Goal: Find specific page/section: Find specific page/section

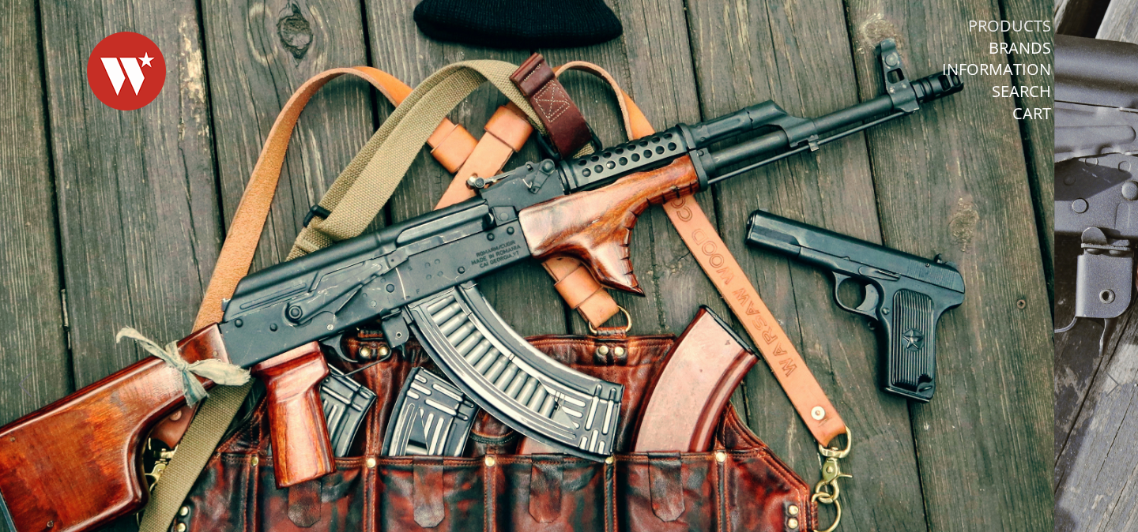
click at [1003, 24] on link "Products" at bounding box center [1009, 26] width 83 height 21
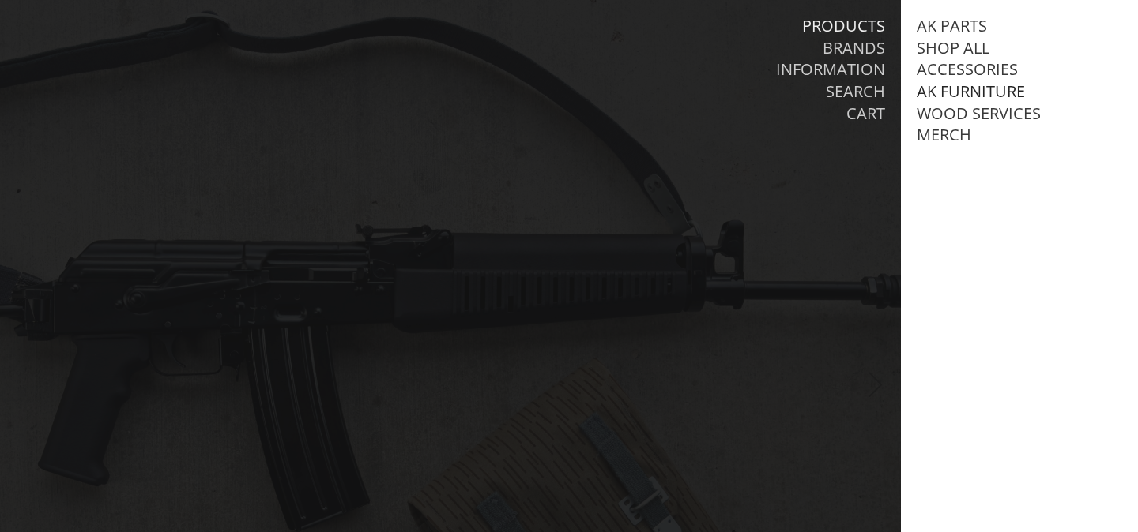
click at [935, 92] on link "AK Furniture" at bounding box center [970, 91] width 108 height 21
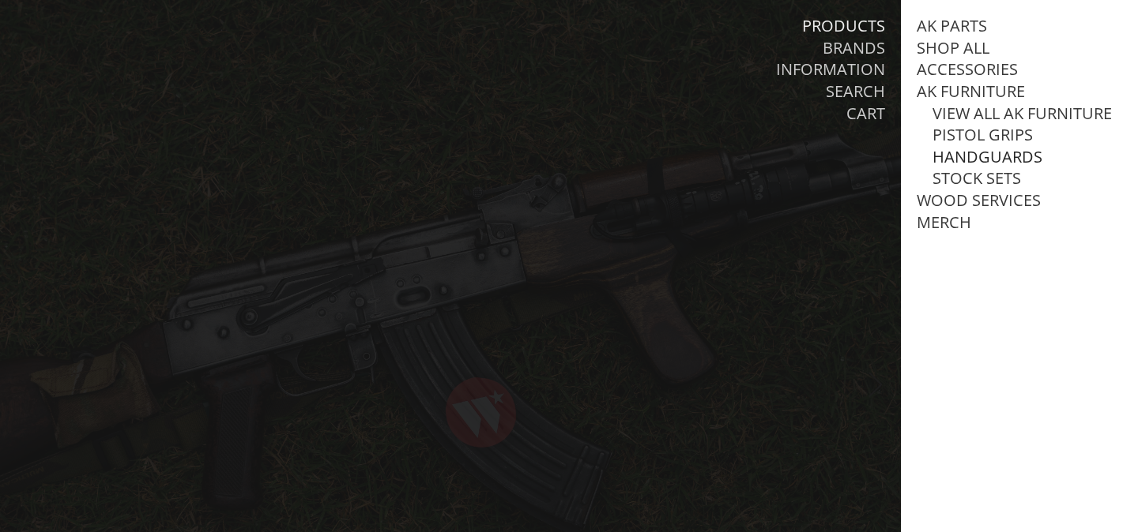
click at [977, 152] on link "Handguards" at bounding box center [987, 157] width 110 height 21
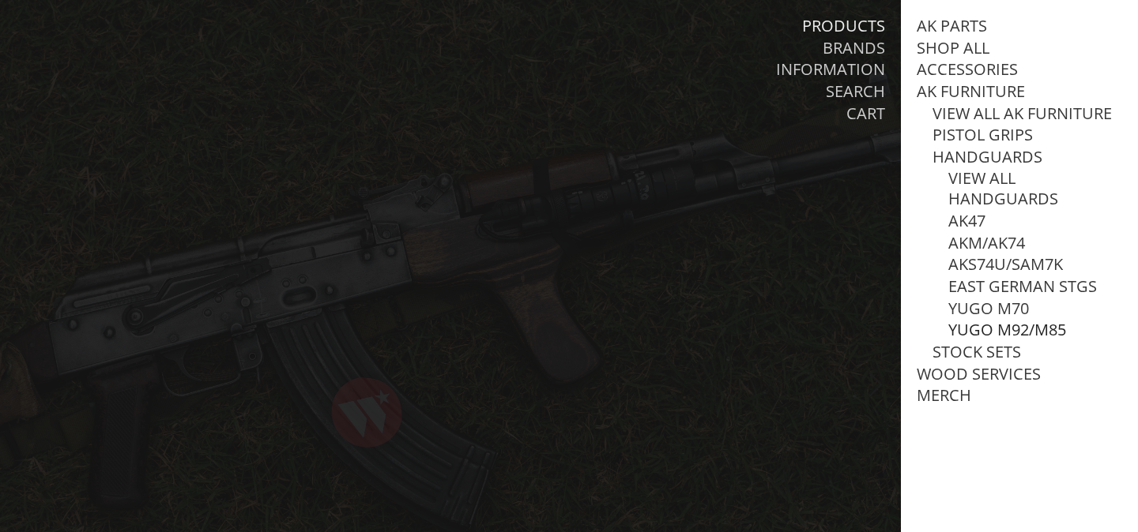
click at [975, 325] on link "Yugo M92/M85" at bounding box center [1007, 330] width 118 height 21
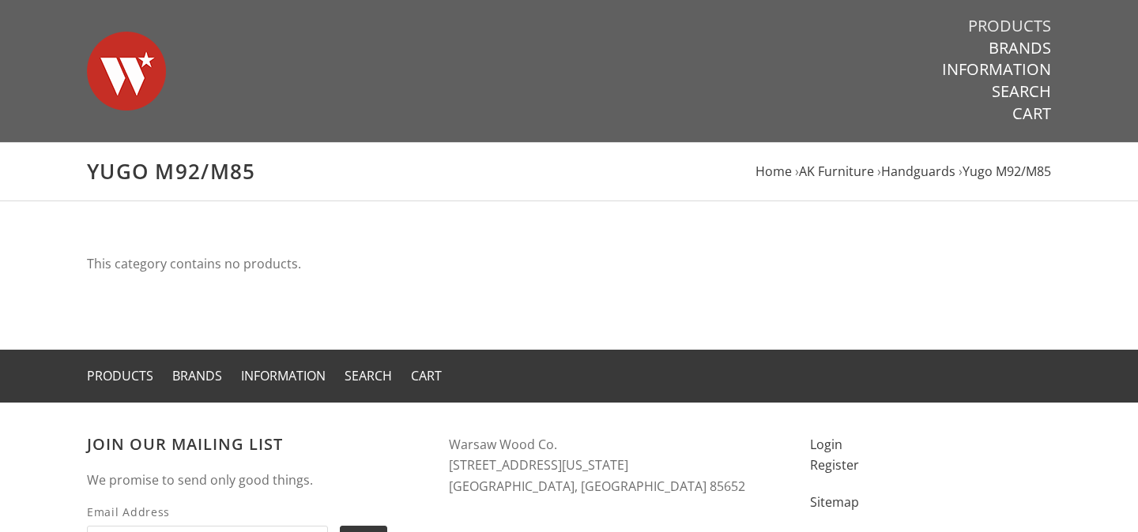
click at [1036, 29] on link "Products" at bounding box center [1009, 26] width 83 height 21
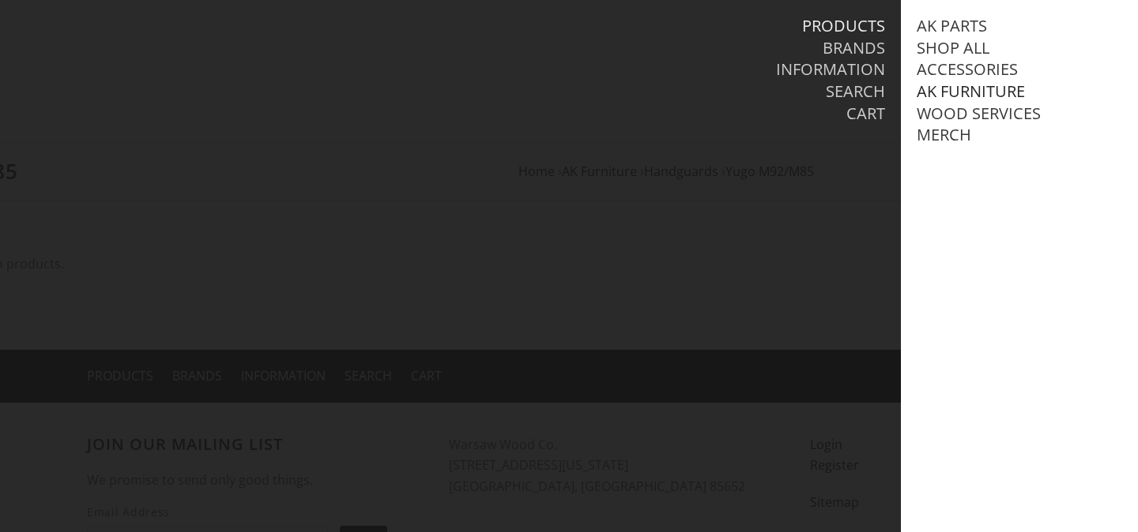
click at [1005, 94] on link "AK Furniture" at bounding box center [970, 91] width 108 height 21
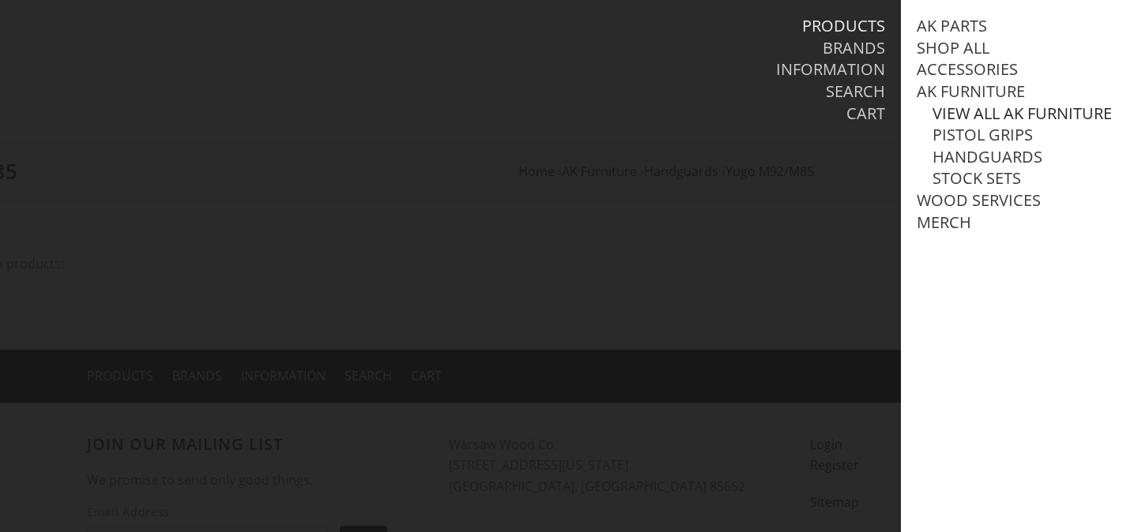
click at [1014, 110] on link "View all AK Furniture" at bounding box center [1021, 113] width 179 height 21
